Goal: Information Seeking & Learning: Learn about a topic

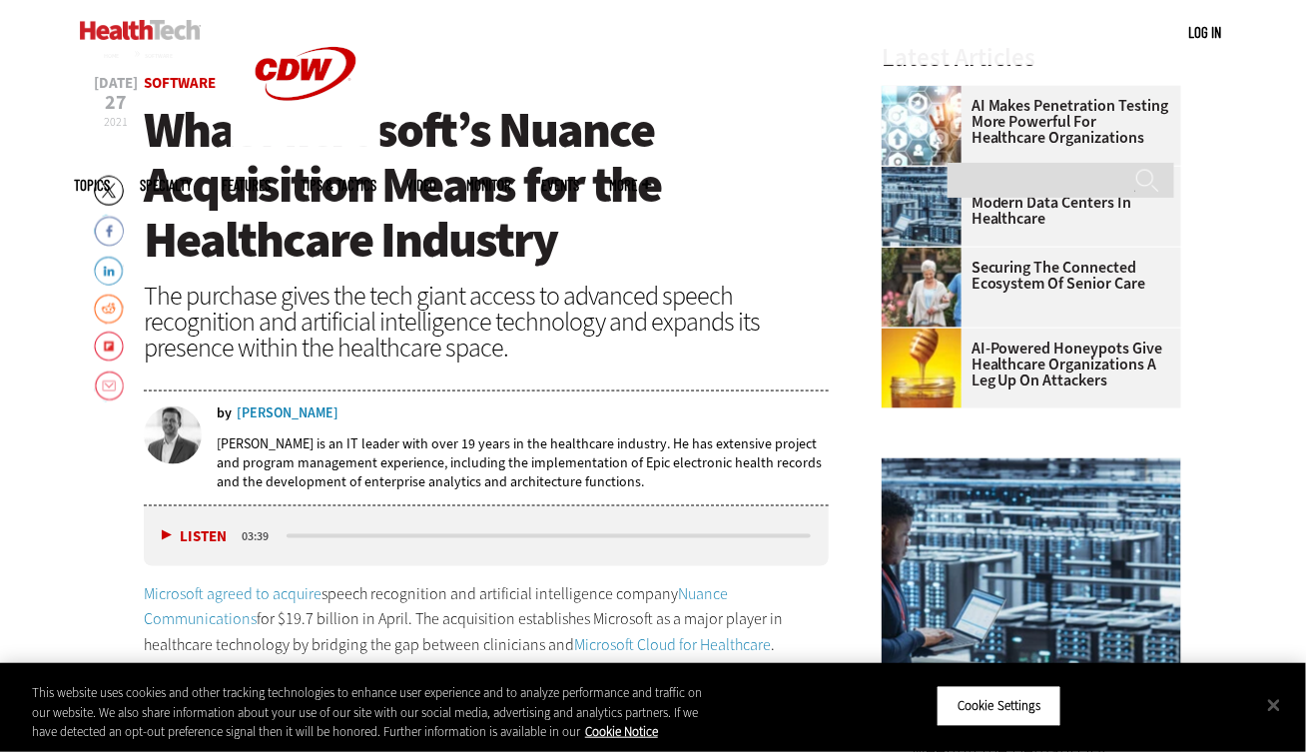
scroll to position [633, 0]
click at [522, 253] on span "What Microsoft’s Nuance Acquisition Means for the Healthcare Industry" at bounding box center [402, 185] width 517 height 176
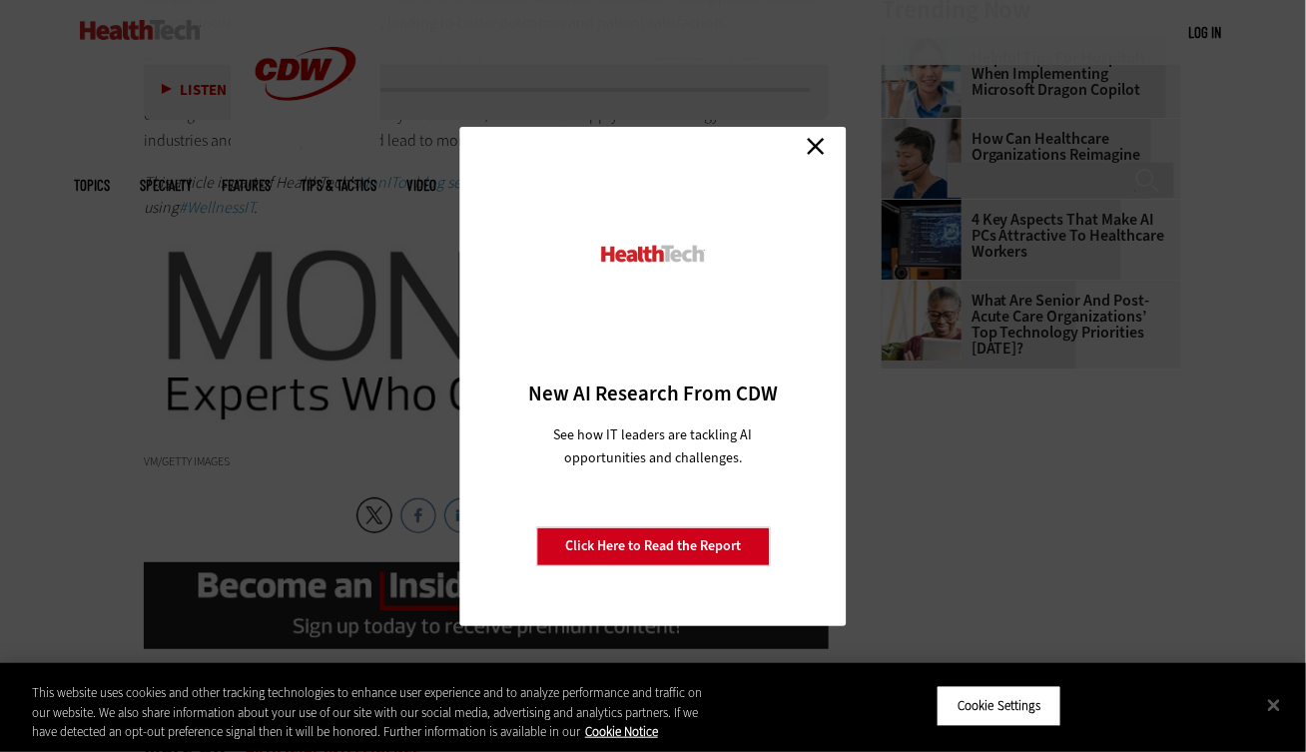
scroll to position [2280, 0]
click at [820, 127] on div "Close New AI Research From CDW See how IT leaders are tackling AI opportunities…" at bounding box center [653, 376] width 386 height 499
click at [817, 141] on link "Close" at bounding box center [816, 147] width 30 height 30
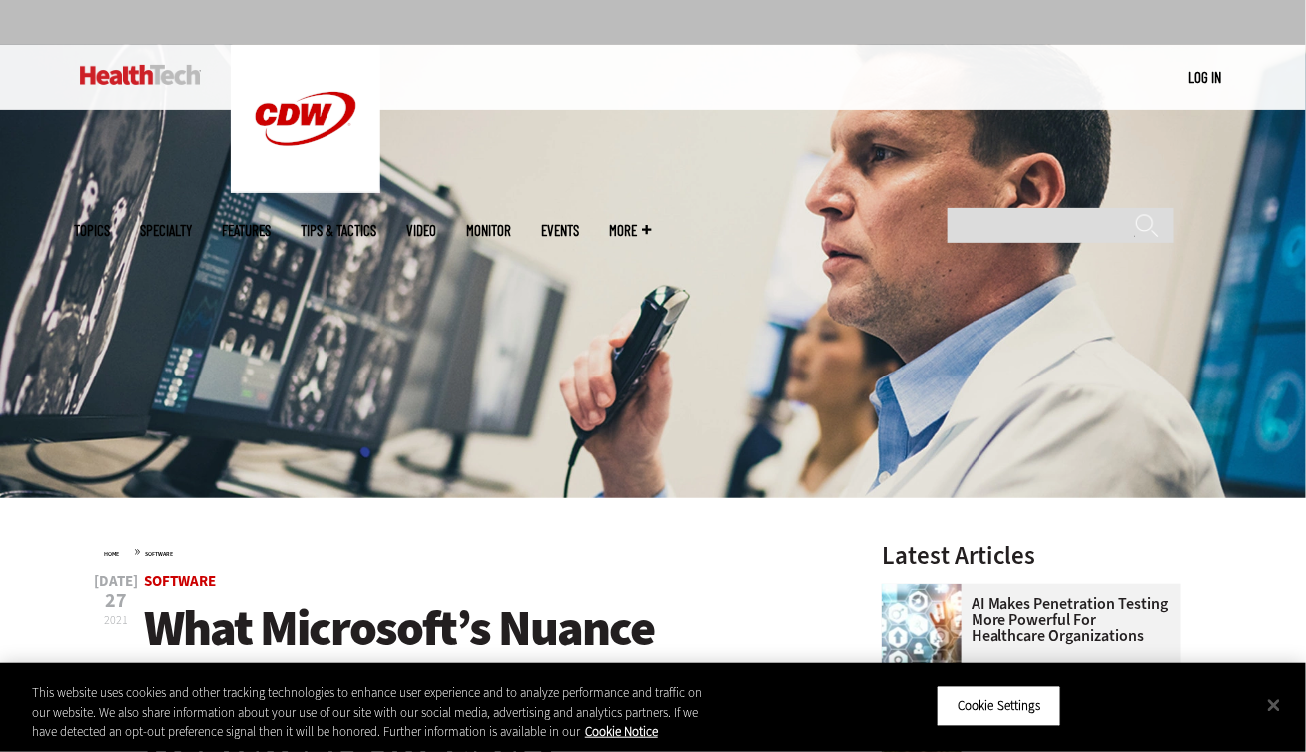
scroll to position [162, 0]
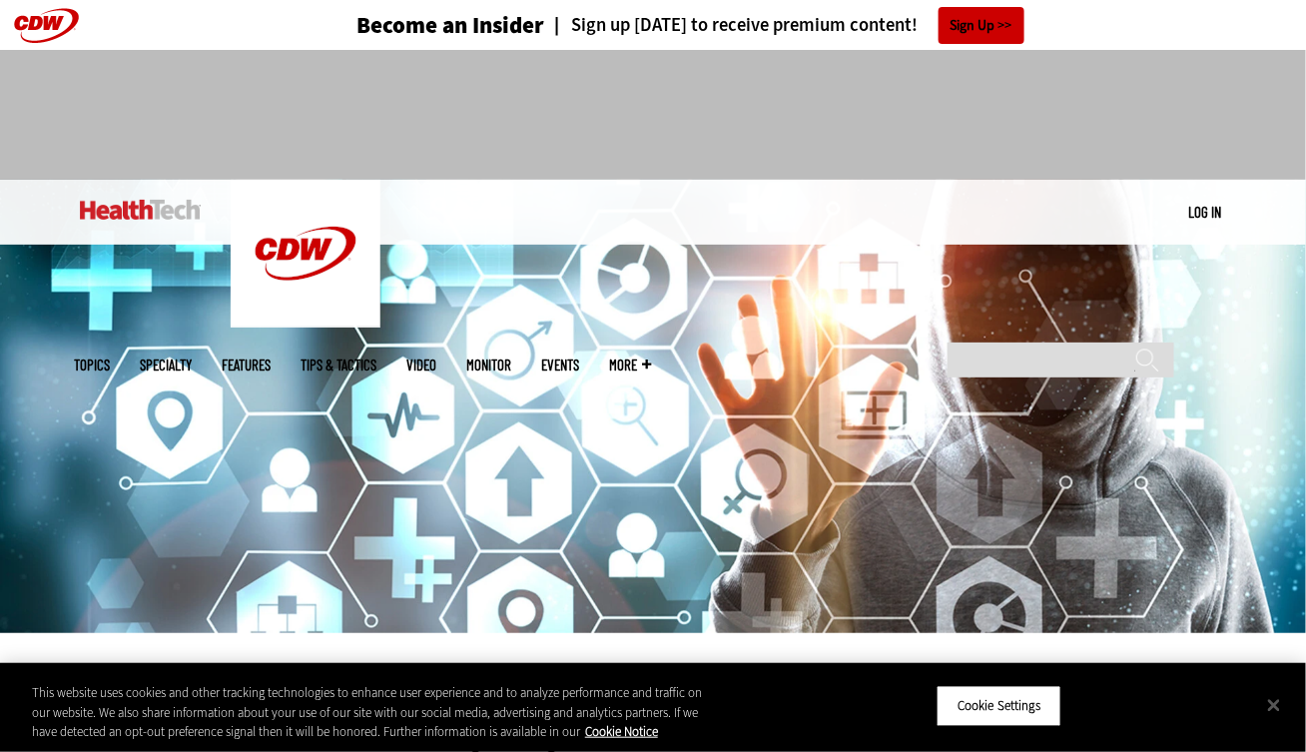
click at [189, 201] on img at bounding box center [140, 210] width 121 height 20
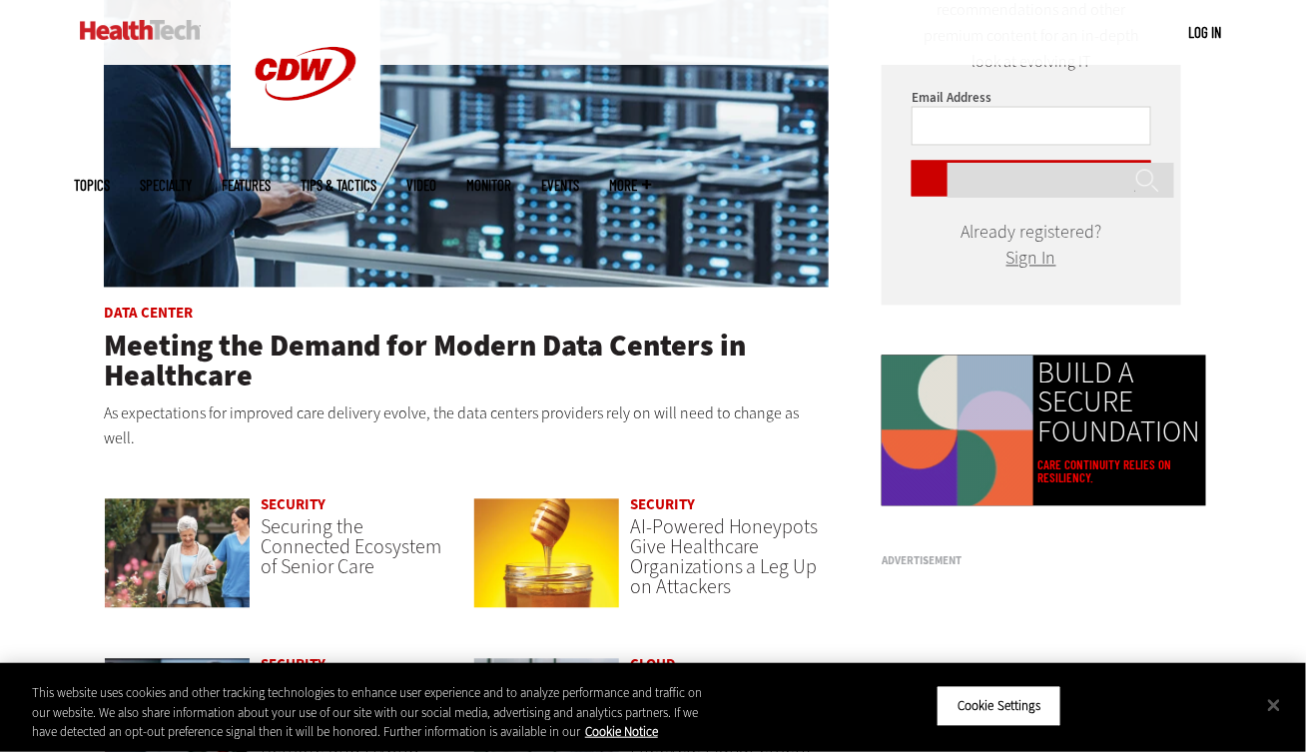
scroll to position [1085, 0]
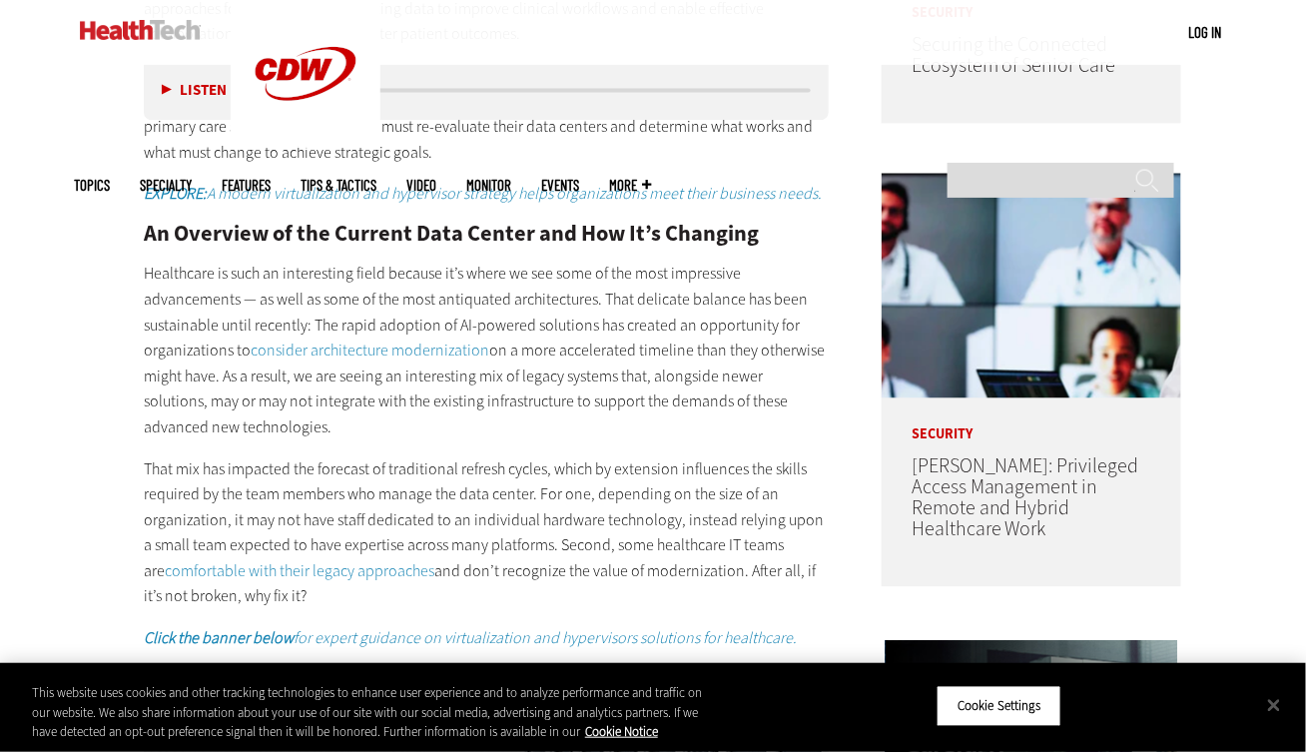
scroll to position [1347, 0]
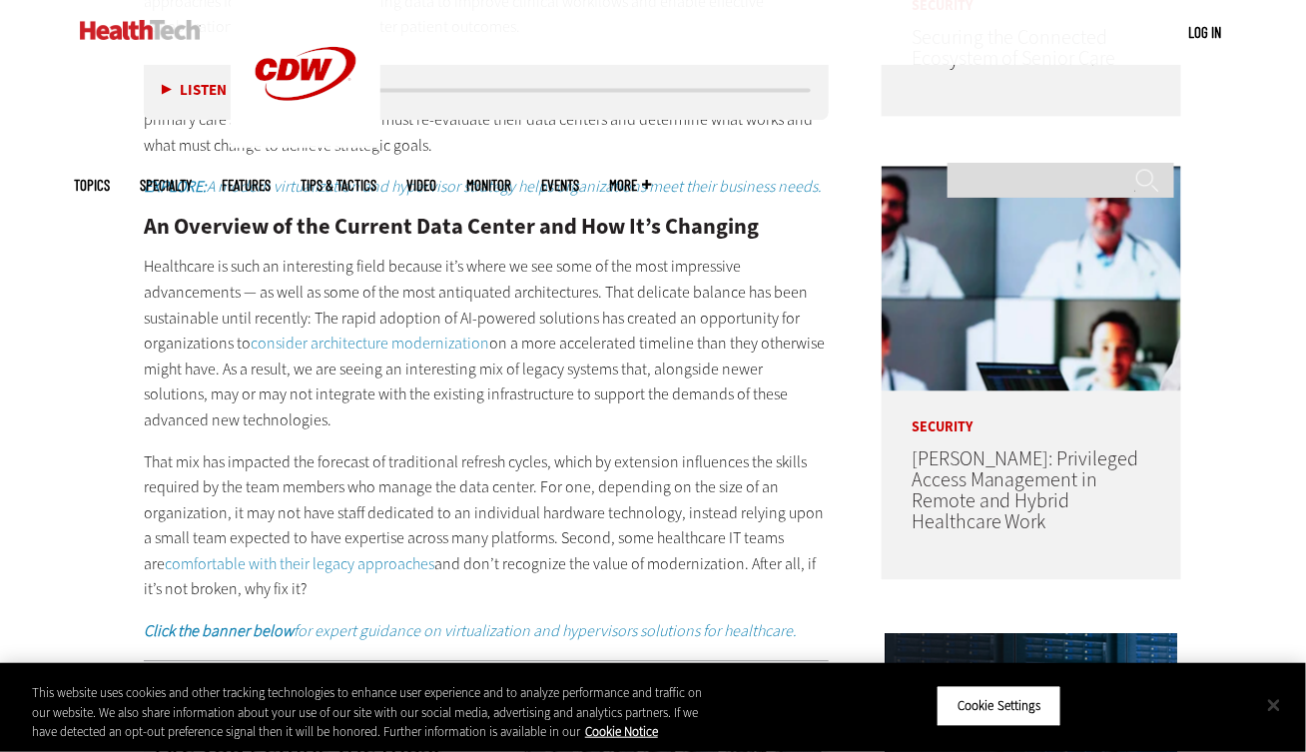
click at [1271, 708] on button "Close" at bounding box center [1274, 705] width 44 height 44
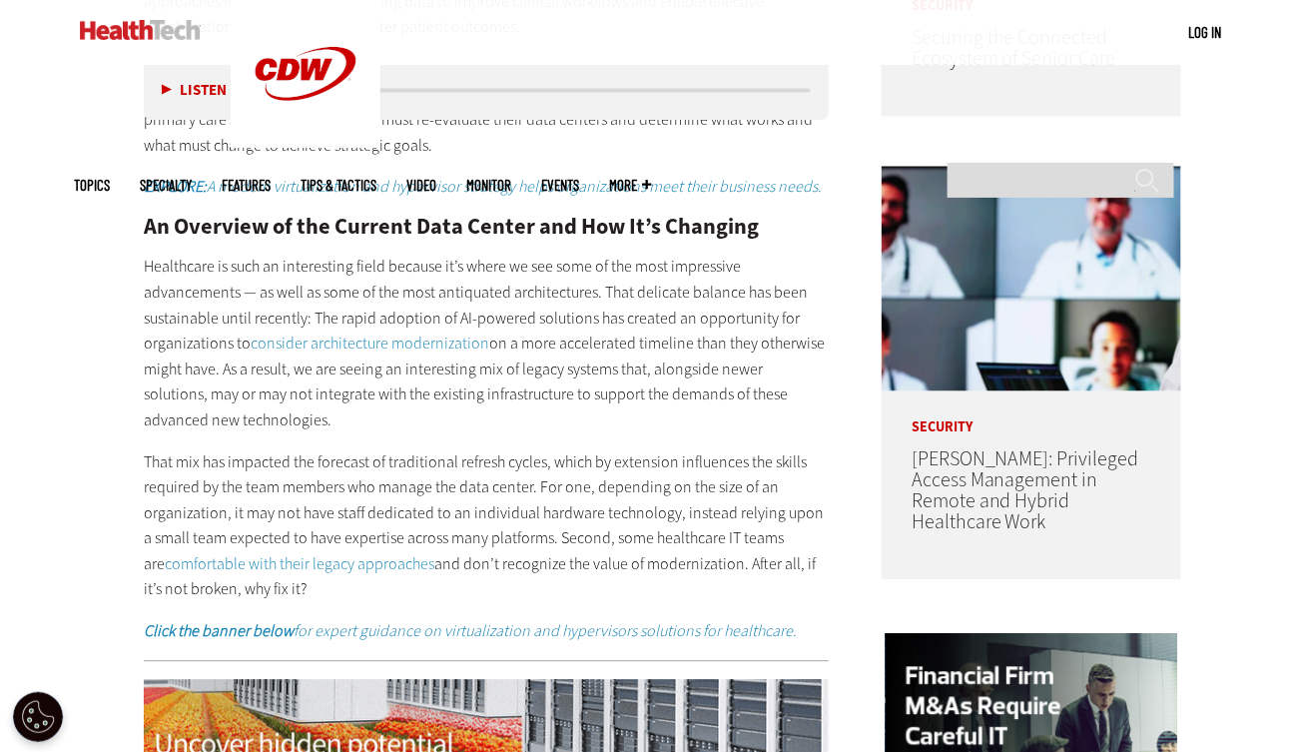
drag, startPoint x: 1271, startPoint y: 708, endPoint x: 374, endPoint y: 477, distance: 925.7
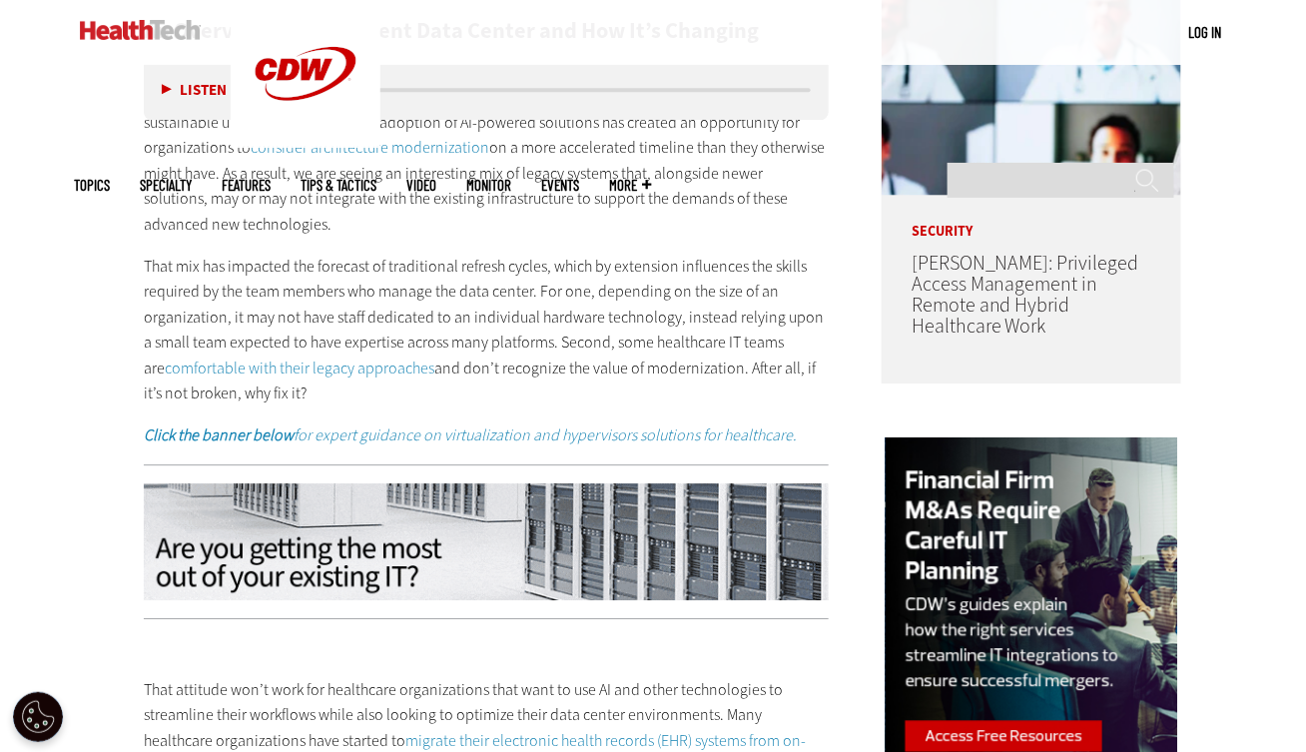
scroll to position [1542, 0]
